Goal: Task Accomplishment & Management: Manage account settings

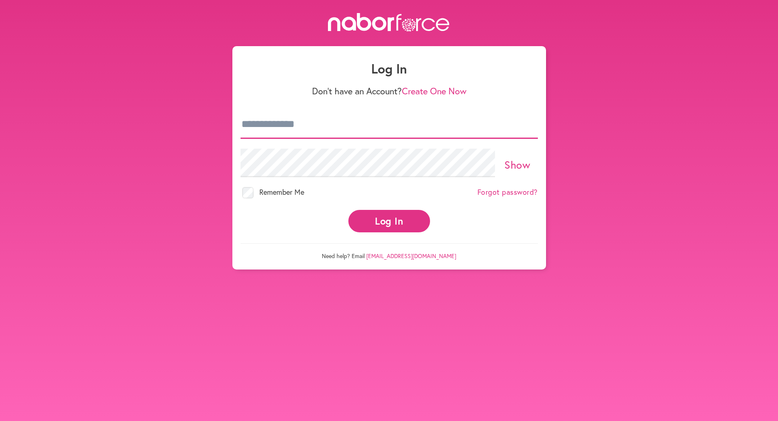
click at [267, 131] on input "email" at bounding box center [389, 124] width 297 height 29
type input "**********"
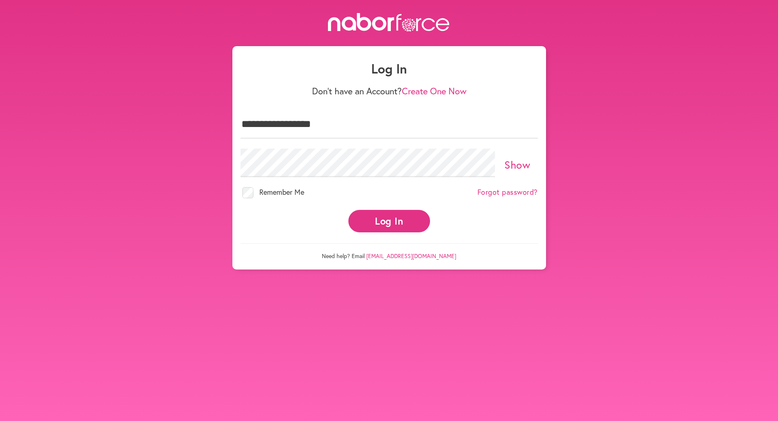
click at [389, 215] on button "Log In" at bounding box center [389, 221] width 82 height 22
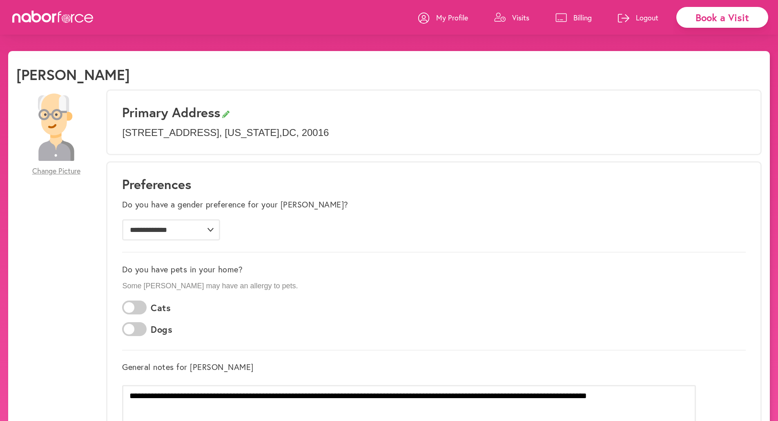
click at [506, 11] on link "Visits" at bounding box center [511, 17] width 35 height 25
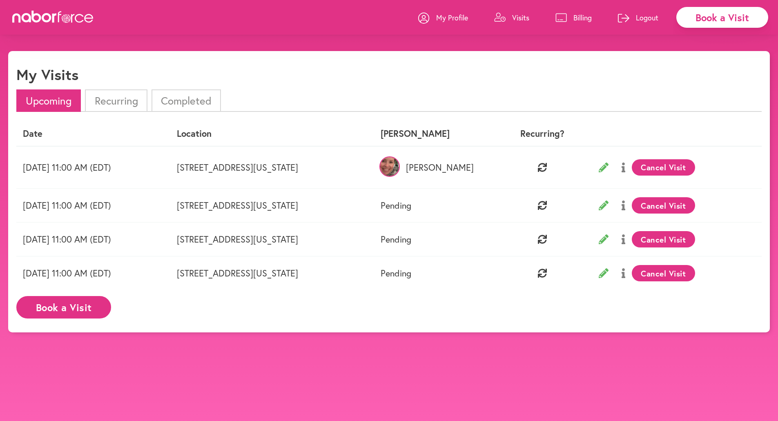
click at [608, 165] on icon at bounding box center [604, 168] width 10 height 10
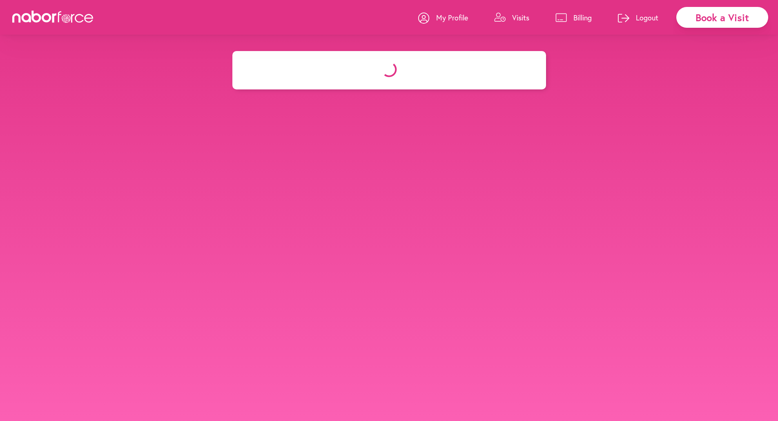
select select "********"
select select "**"
select select "*"
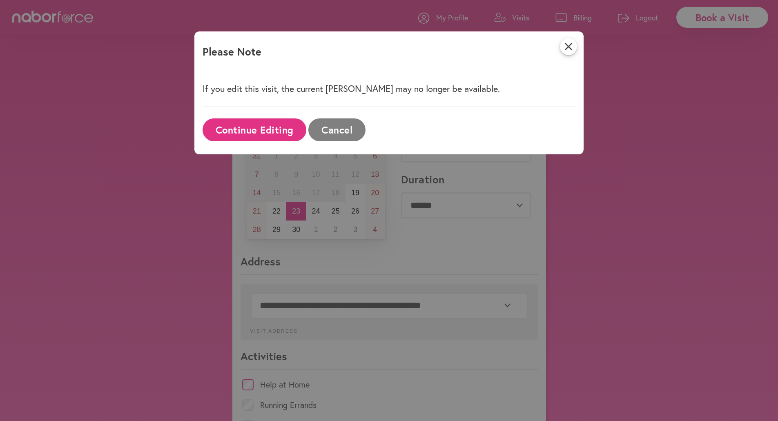
click at [274, 127] on button "Continue Editing" at bounding box center [255, 129] width 104 height 22
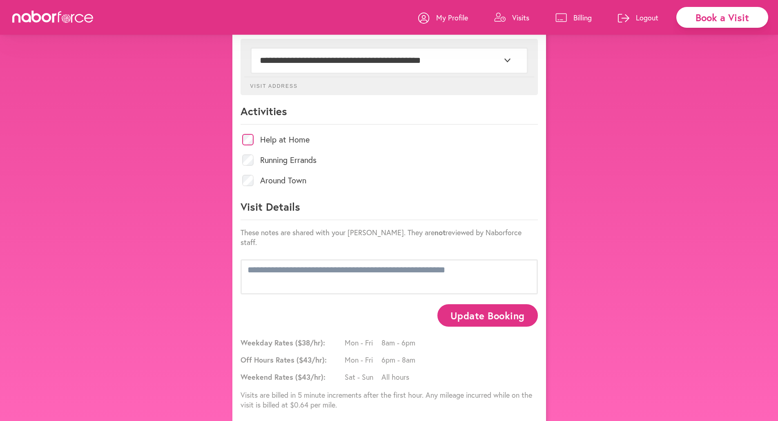
scroll to position [247, 0]
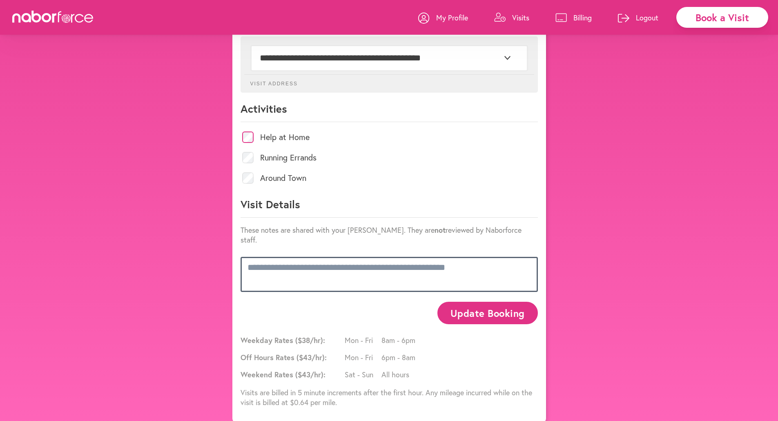
click at [374, 258] on textarea at bounding box center [389, 274] width 297 height 35
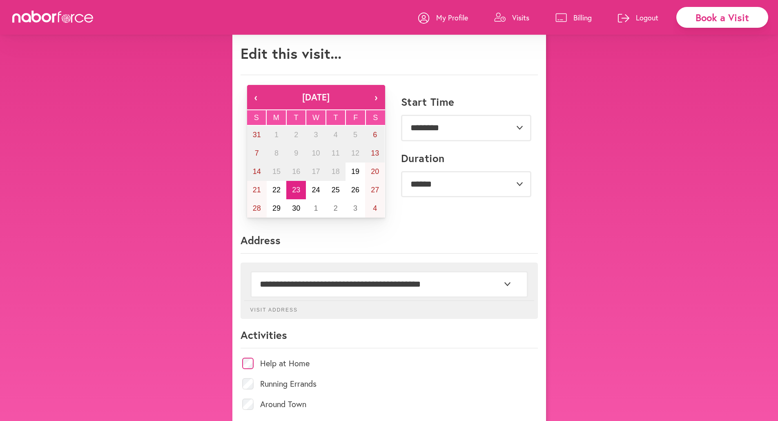
scroll to position [0, 0]
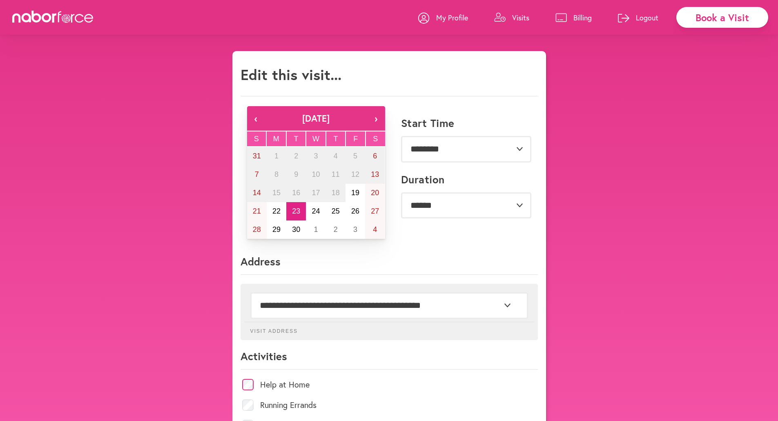
click at [510, 18] on link "Visits" at bounding box center [511, 17] width 35 height 25
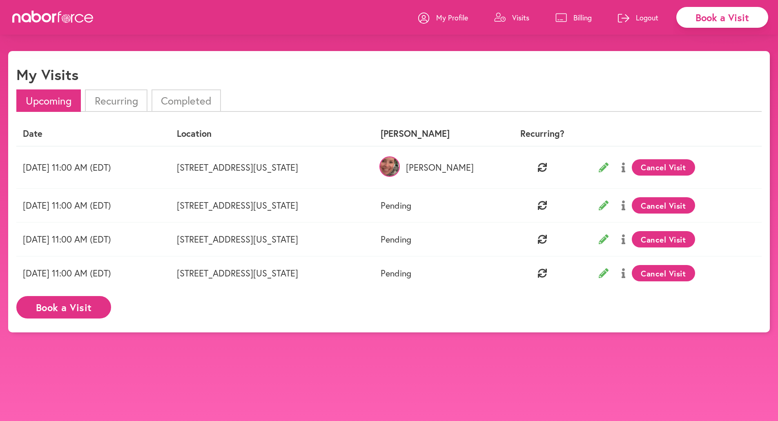
click at [632, 167] on button at bounding box center [623, 167] width 17 height 20
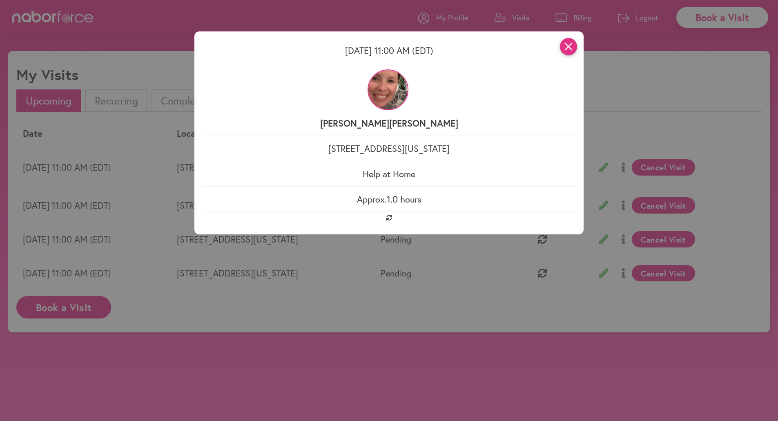
click at [577, 45] on icon "close" at bounding box center [568, 46] width 17 height 17
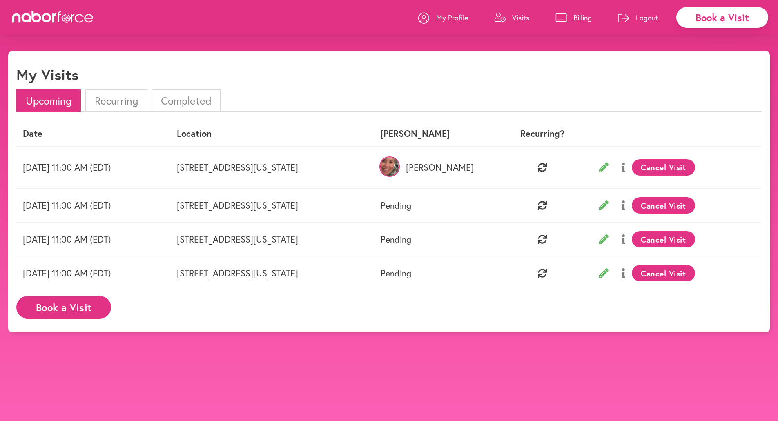
click at [673, 172] on button "Cancel Visit" at bounding box center [663, 167] width 63 height 16
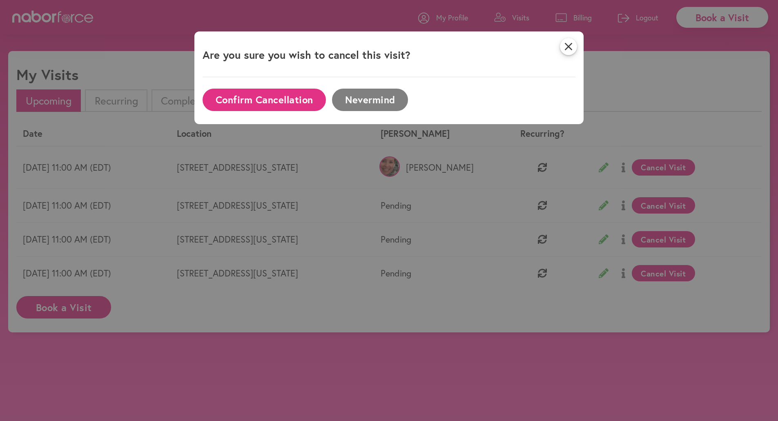
click at [320, 96] on button "Confirm Cancellation" at bounding box center [264, 100] width 123 height 22
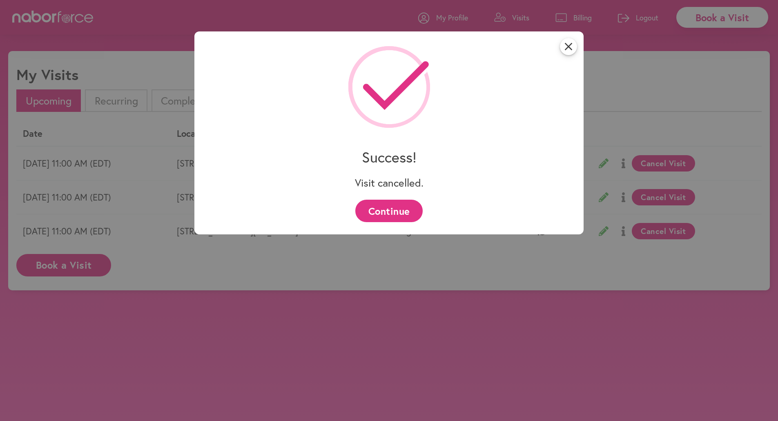
click at [399, 206] on button "Continue" at bounding box center [388, 211] width 67 height 22
